Goal: Information Seeking & Learning: Learn about a topic

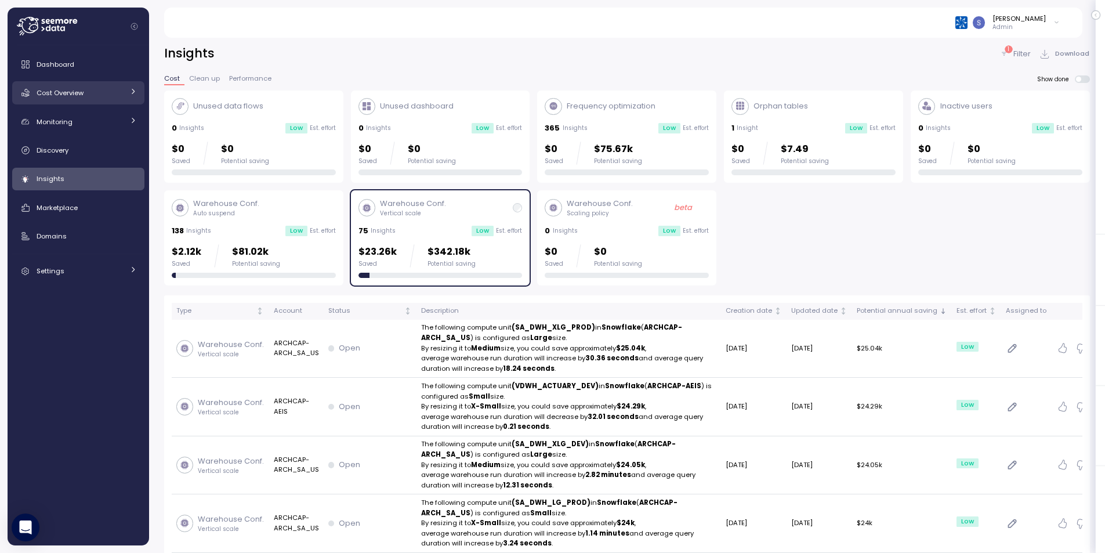
click at [74, 98] on div "Cost Overview" at bounding box center [80, 93] width 87 height 12
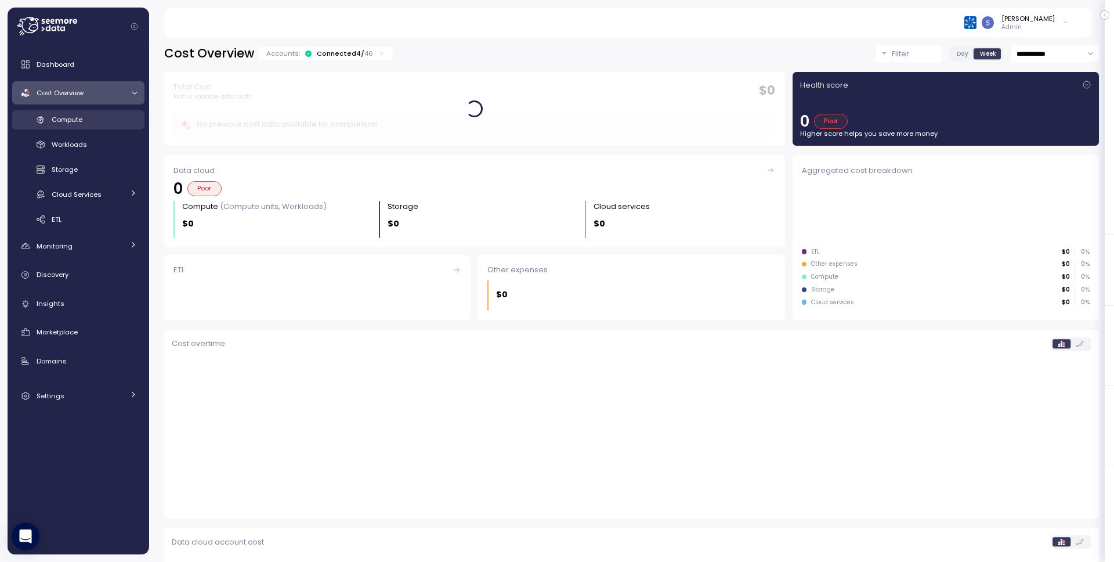
click at [70, 117] on span "Compute" at bounding box center [67, 119] width 31 height 9
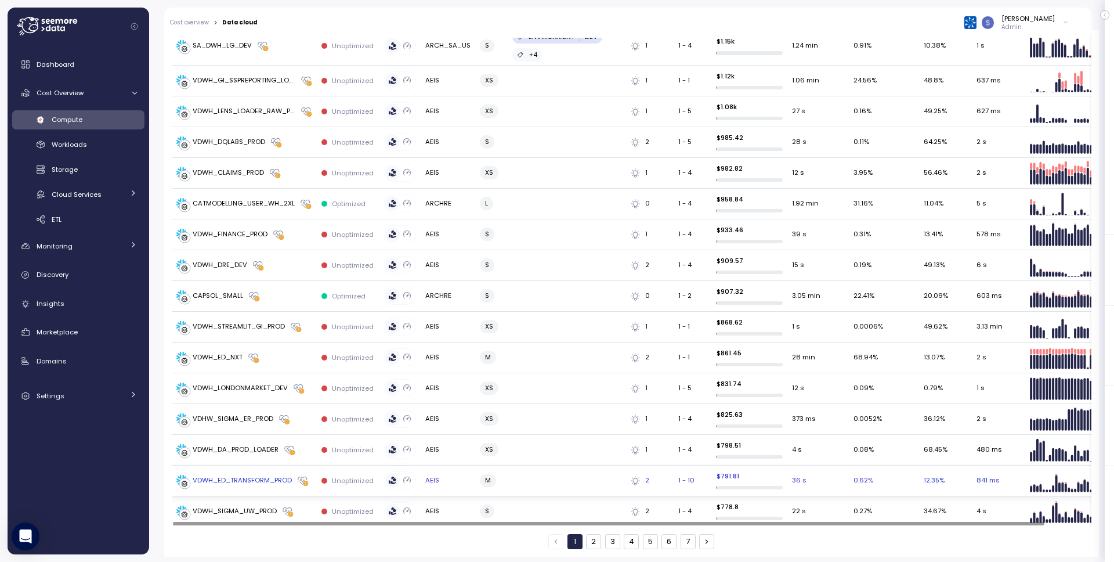
scroll to position [1514, 0]
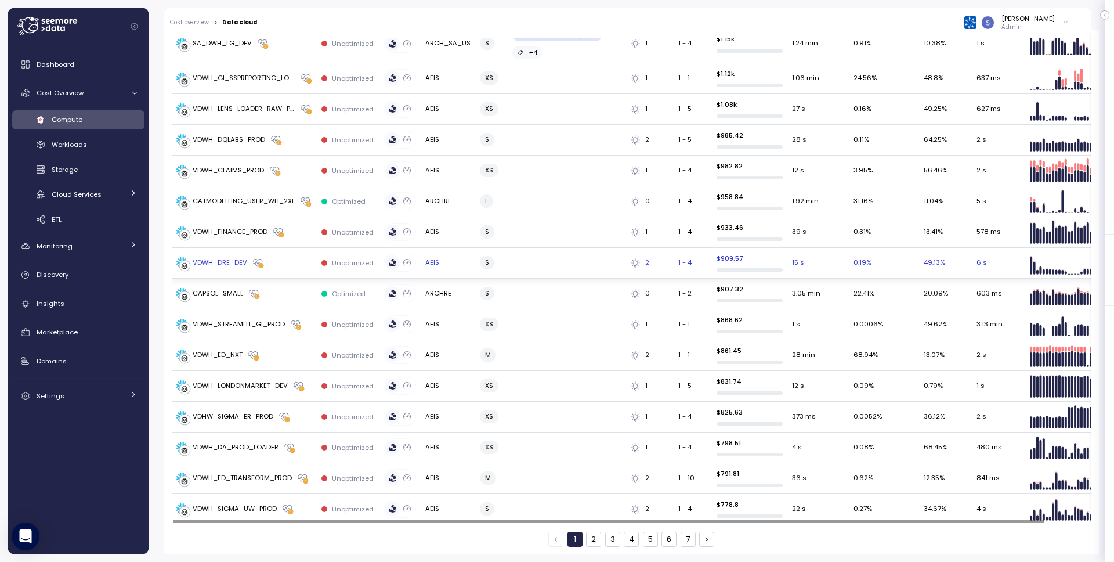
click at [241, 261] on div "VDWH_DRE_DEV" at bounding box center [220, 263] width 55 height 10
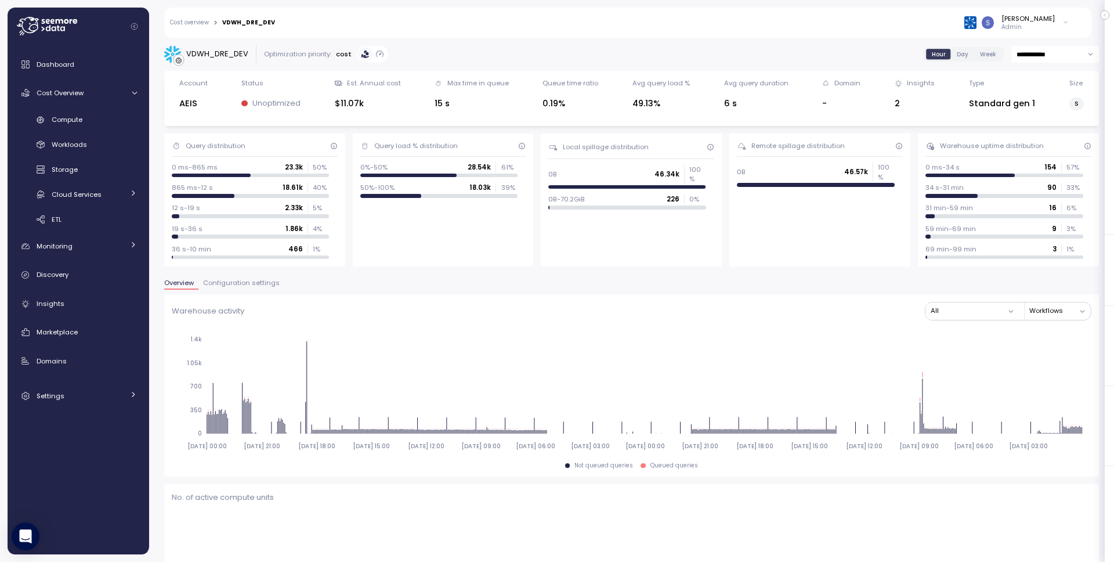
click at [266, 281] on span "Configuration settings" at bounding box center [241, 283] width 77 height 6
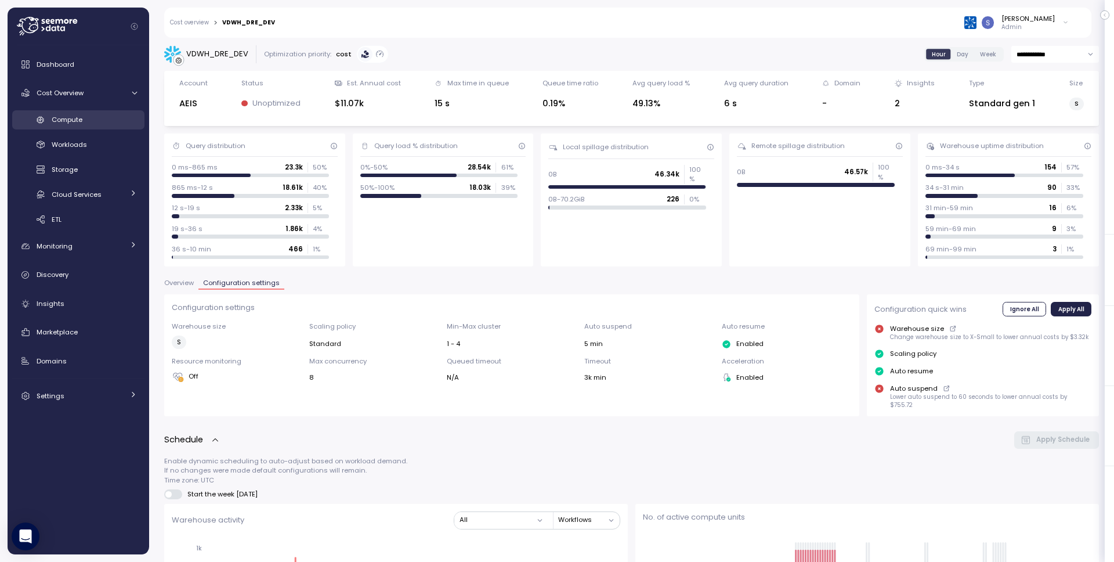
click at [79, 124] on span "Compute" at bounding box center [67, 119] width 31 height 9
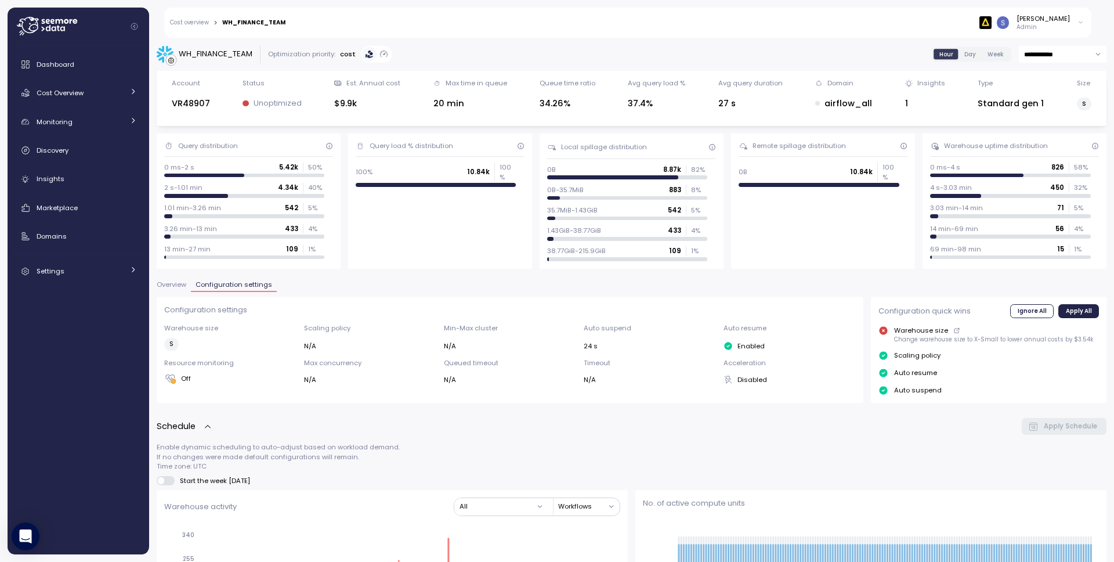
click at [190, 23] on link "Cost overview" at bounding box center [189, 23] width 39 height 6
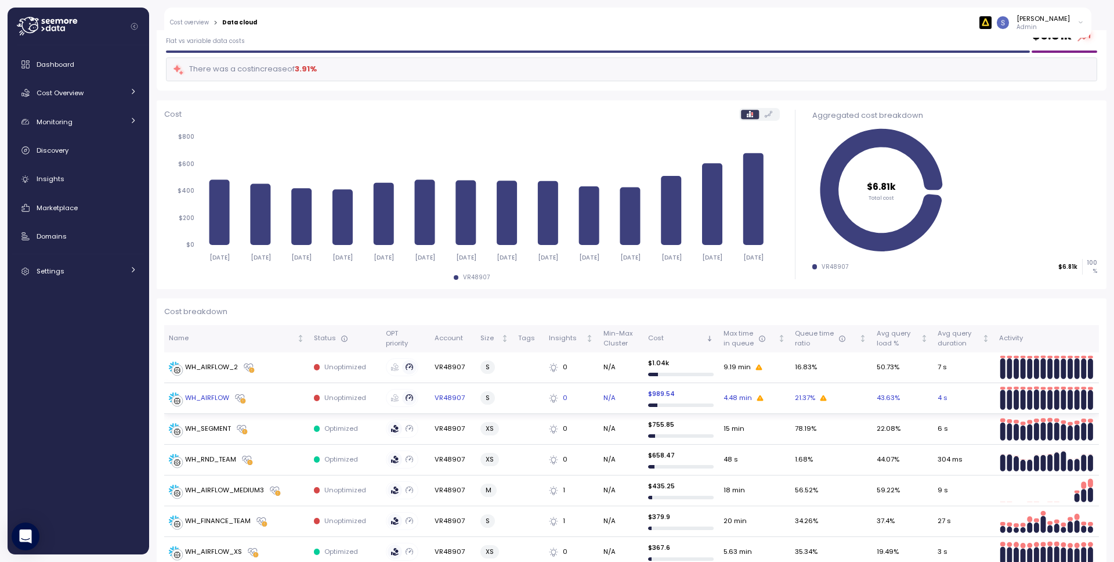
scroll to position [89, 0]
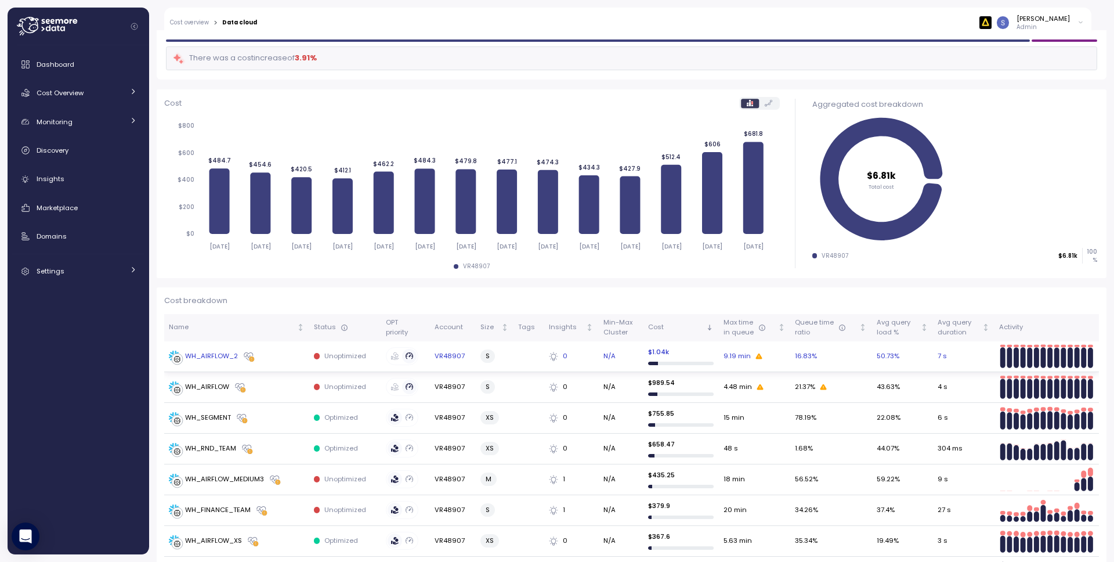
click at [223, 359] on div "WH_AIRFLOW_2" at bounding box center [211, 356] width 53 height 10
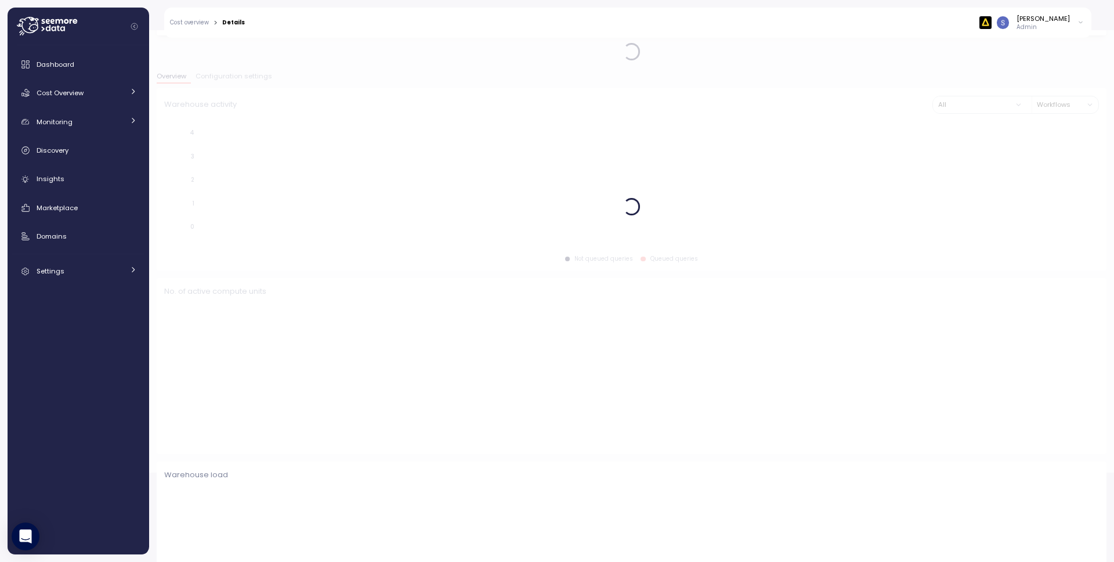
scroll to position [91, 0]
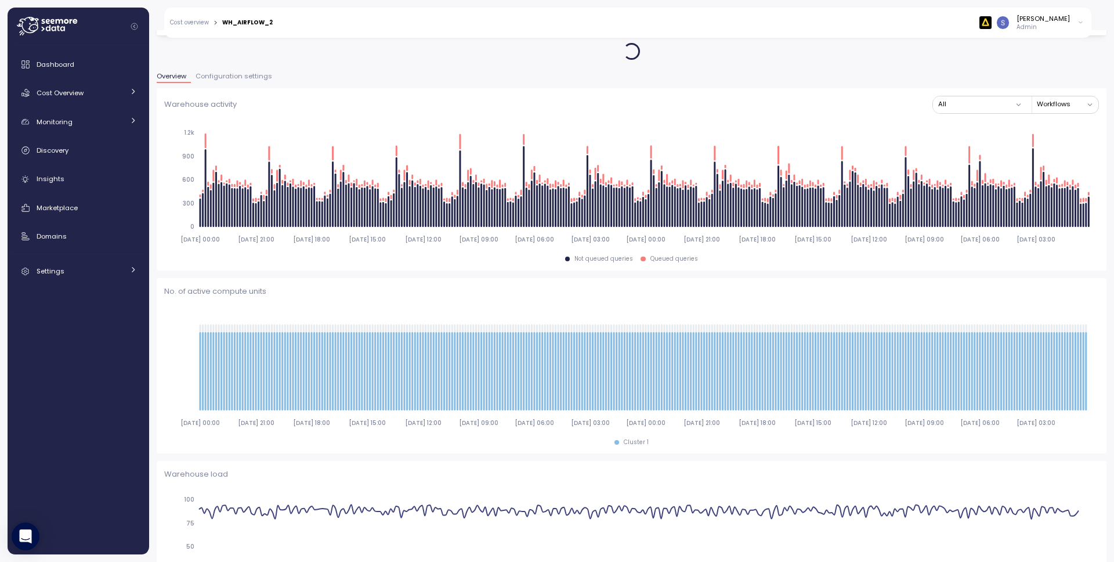
click at [247, 74] on span "Configuration settings" at bounding box center [234, 76] width 77 height 6
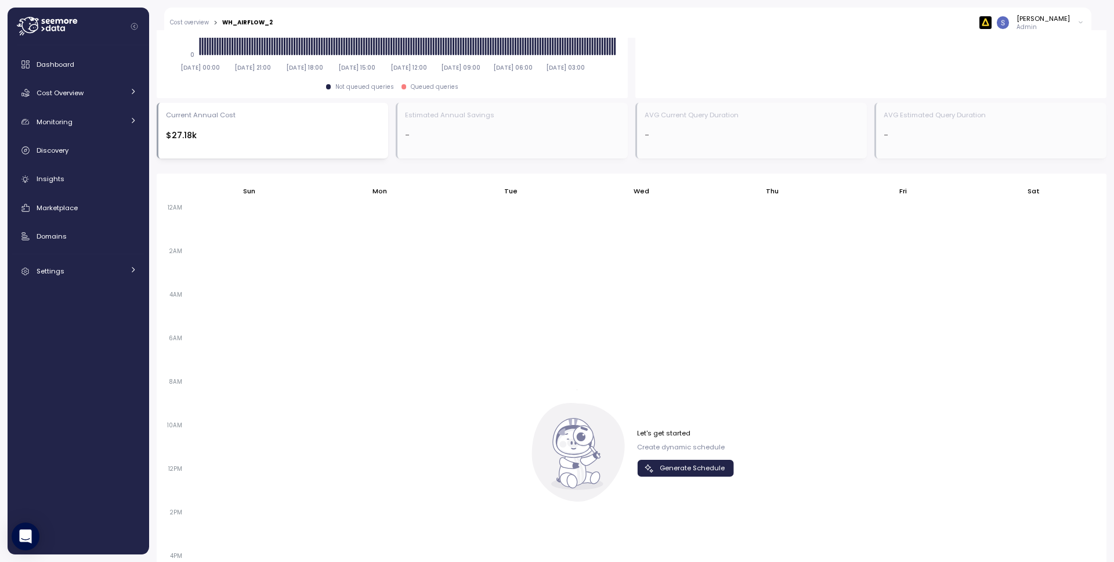
scroll to position [619, 0]
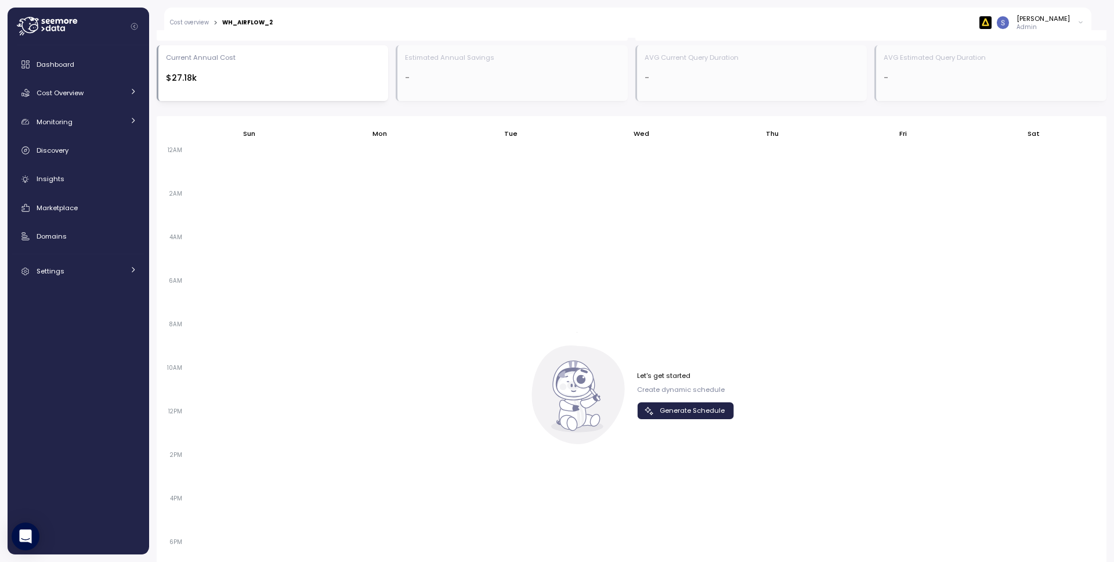
click at [706, 416] on span "Generate Schedule" at bounding box center [692, 411] width 65 height 16
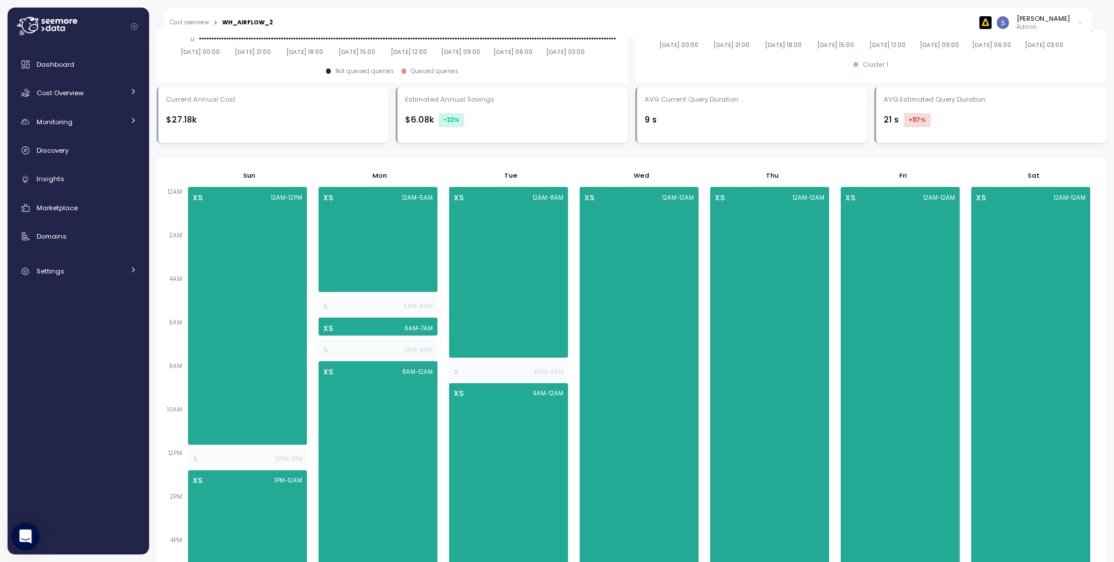
scroll to position [563, 0]
